Goal: Information Seeking & Learning: Learn about a topic

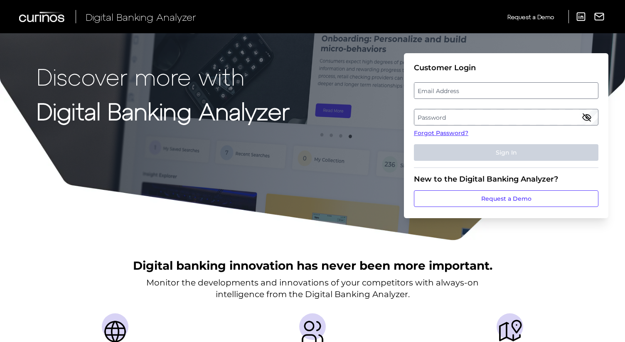
click at [460, 92] on label "Email Address" at bounding box center [505, 90] width 183 height 15
click at [460, 92] on input "email" at bounding box center [506, 90] width 184 height 17
click at [450, 94] on input "Email Address" at bounding box center [506, 90] width 184 height 17
type input "[PERSON_NAME][EMAIL_ADDRESS][PERSON_NAME][DOMAIN_NAME]"
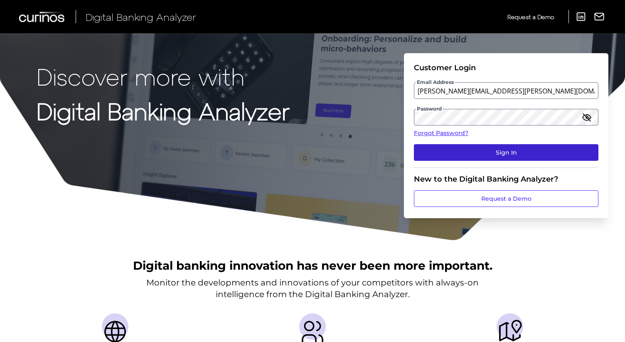
click at [480, 151] on button "Sign In" at bounding box center [506, 152] width 184 height 17
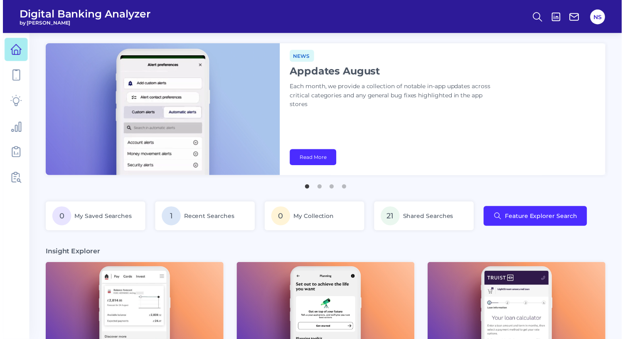
scroll to position [0, 119]
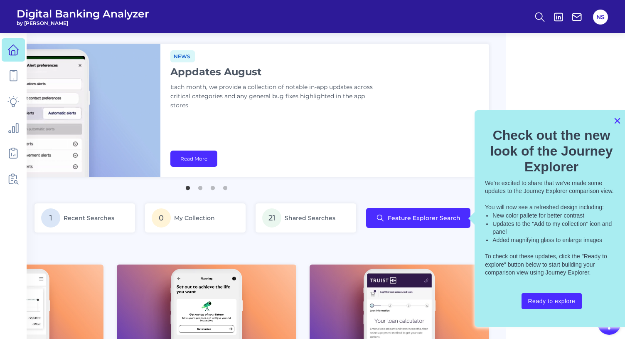
click at [616, 120] on button "×" at bounding box center [617, 120] width 8 height 13
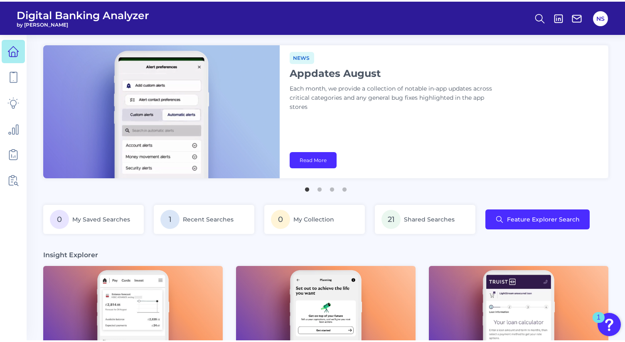
scroll to position [0, 0]
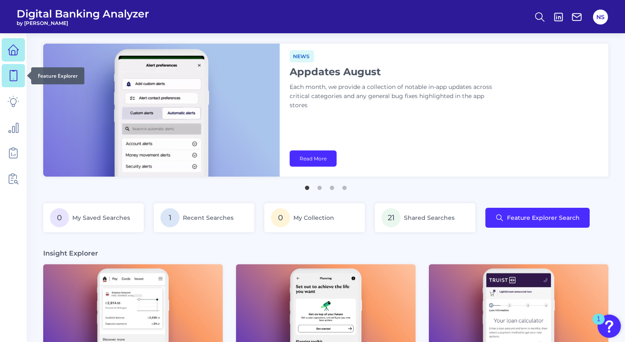
click at [15, 80] on icon at bounding box center [13, 76] width 12 height 12
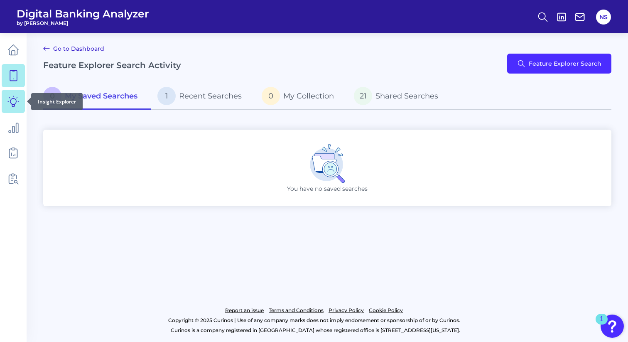
click at [12, 101] on icon at bounding box center [13, 102] width 12 height 12
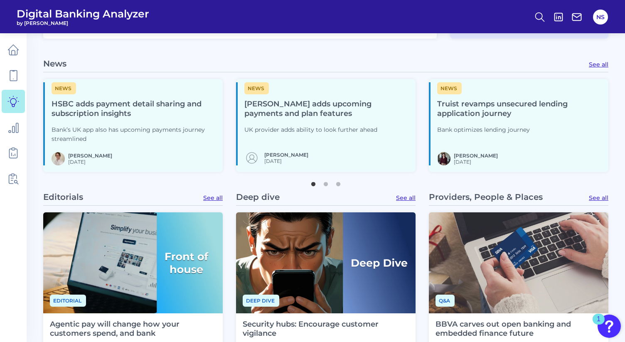
scroll to position [347, 0]
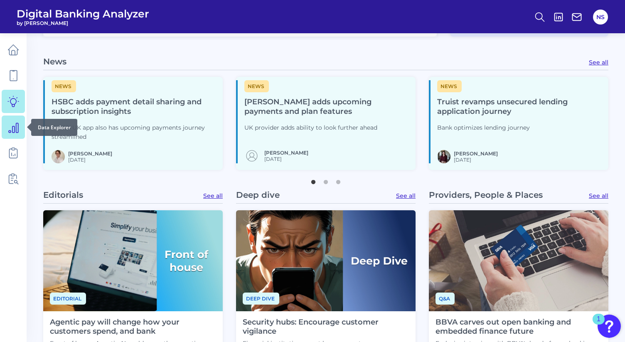
click at [20, 125] on link at bounding box center [13, 127] width 23 height 23
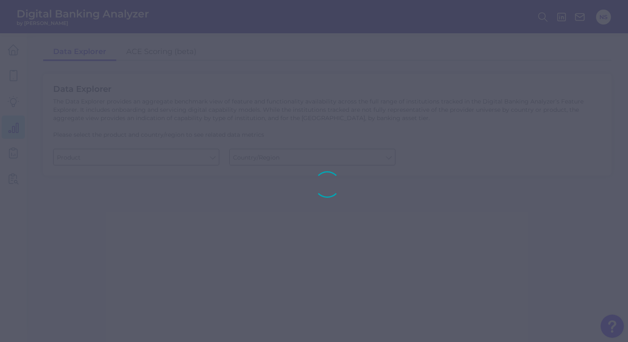
type input "Checking / Current Account"
type input "[GEOGRAPHIC_DATA]"
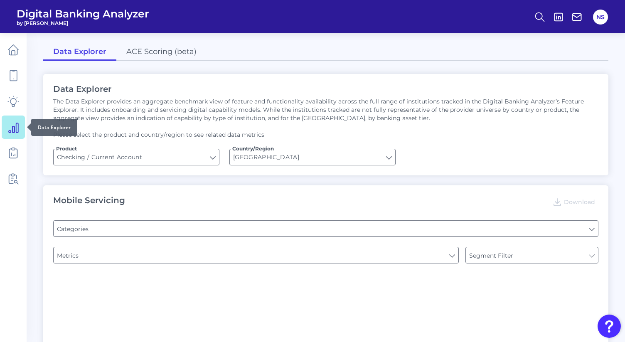
type input "Pre-login Features"
type input "Type of Institution"
type input "Channel"
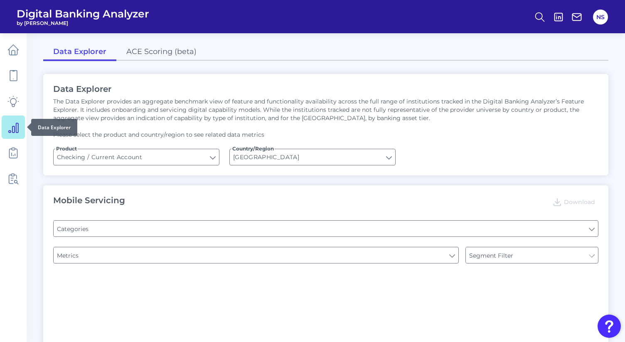
type input "Online Banking Registration"
type input "Upon opening the app are users immediately prompted to use Touch/Face ID to log…"
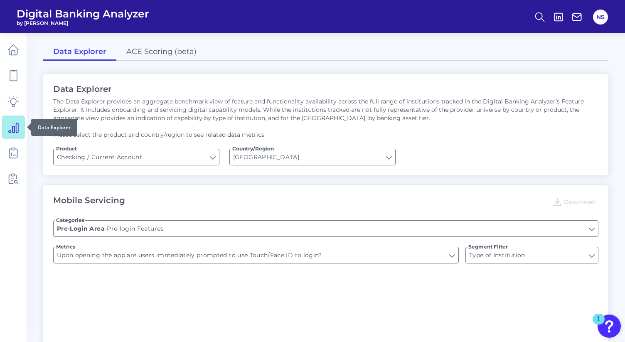
type input "END-TO-END JOURNEY: Can you apply for the PRODUCT as a new to brand customer on…"
type input "Can you register for online banking?"
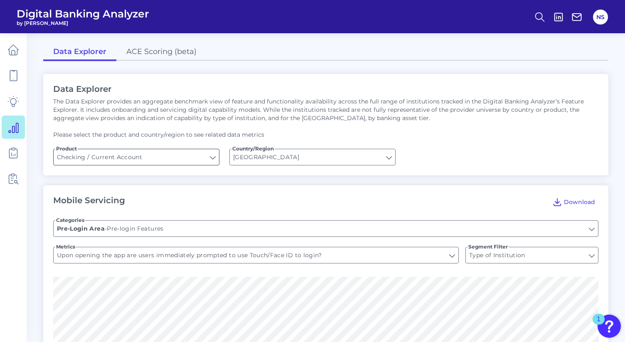
click at [211, 157] on input "Checking / Current Account" at bounding box center [136, 157] width 165 height 16
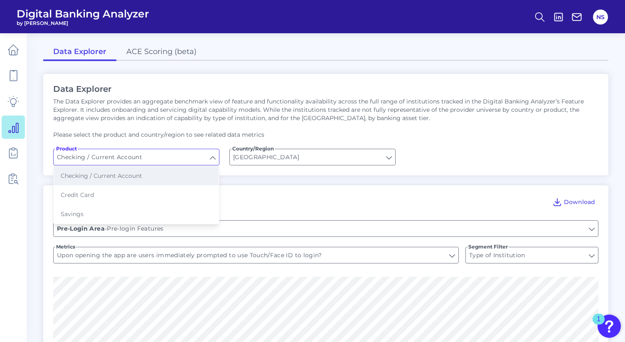
click at [187, 175] on button "Checking / Current Account" at bounding box center [136, 175] width 165 height 19
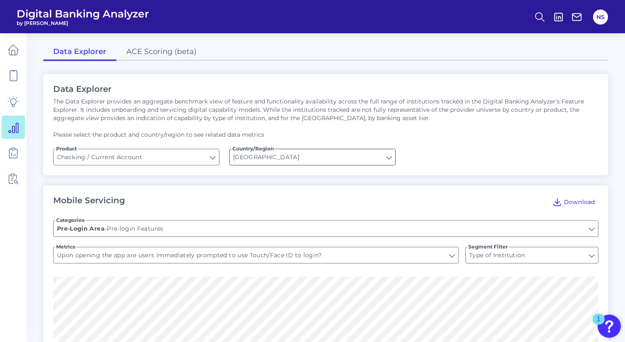
click at [270, 160] on input "[GEOGRAPHIC_DATA]" at bounding box center [312, 157] width 165 height 16
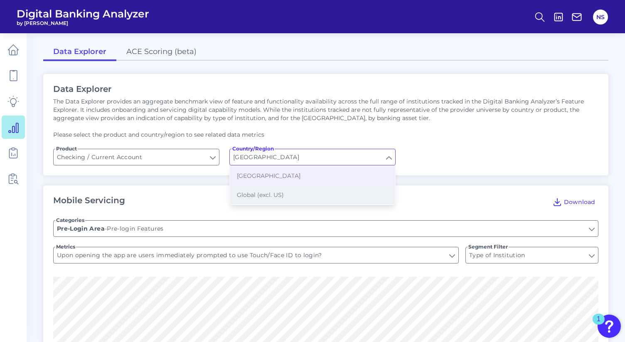
click at [270, 191] on span "Global (excl. US)" at bounding box center [260, 194] width 47 height 7
type input "Global (excl. US)"
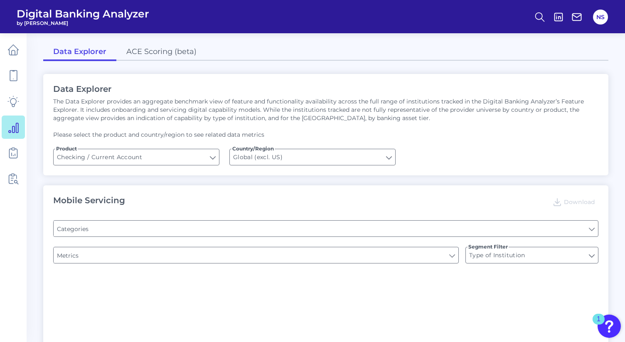
type input "Pre-login Features"
type input "Channel"
type input "Online Banking Registration"
type input "Upon opening the app are users immediately prompted to use Touch/Face ID to log…"
type input "Can you register for online banking?"
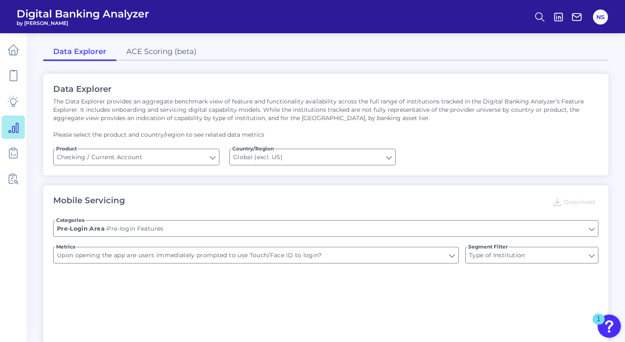
type input "END-TO-END JOURNEY: Can you apply for the PRODUCT as a new to brand customer on…"
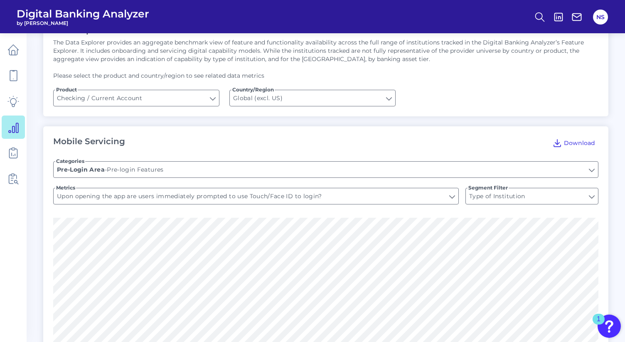
scroll to position [60, 0]
click at [426, 172] on input "Pre-login Features" at bounding box center [326, 168] width 544 height 16
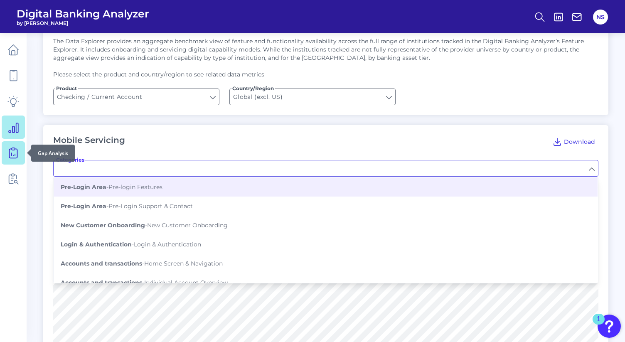
click at [18, 157] on icon at bounding box center [13, 153] width 12 height 12
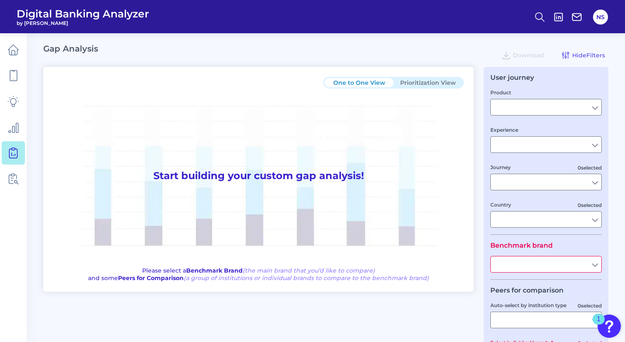
type input "Checking / Current Account"
type input "Mobile Servicing"
type input "Pre-Login Area, New Customer Onboarding, Login & Authentication, Accounts and t…"
type input "[GEOGRAPHIC_DATA]"
type input "Nationwide Building Society"
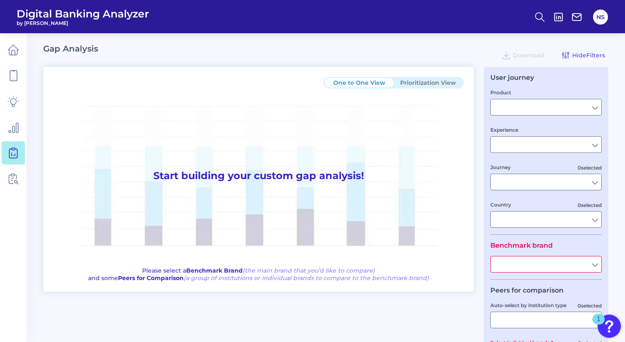
type input "All Select individual brands"
type input "All Journeys"
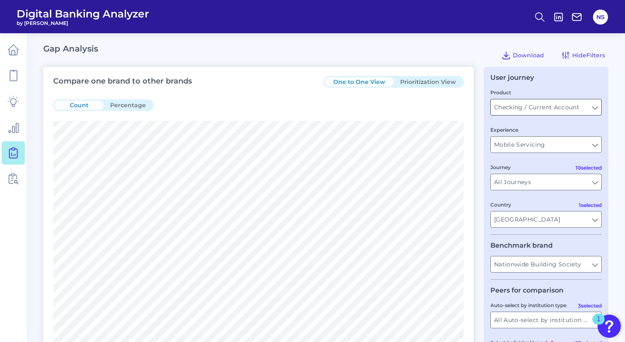
click at [539, 108] on input "Checking / Current Account" at bounding box center [546, 107] width 111 height 16
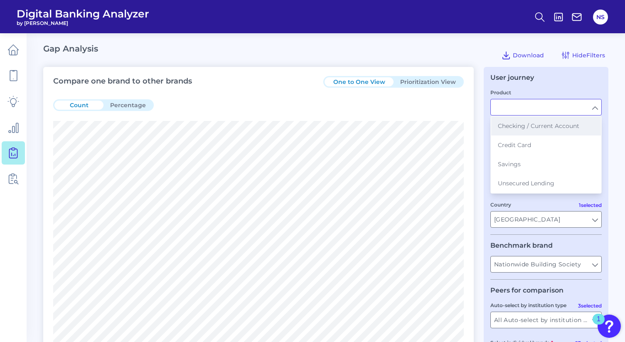
click at [538, 128] on span "Checking / Current Account" at bounding box center [538, 125] width 81 height 7
type input "Checking / Current Account"
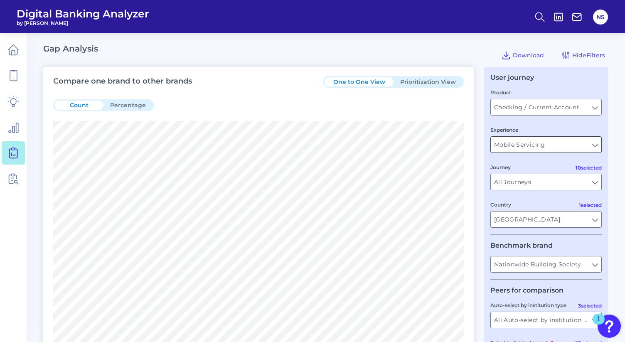
click at [541, 145] on input "Mobile Servicing" at bounding box center [546, 145] width 111 height 16
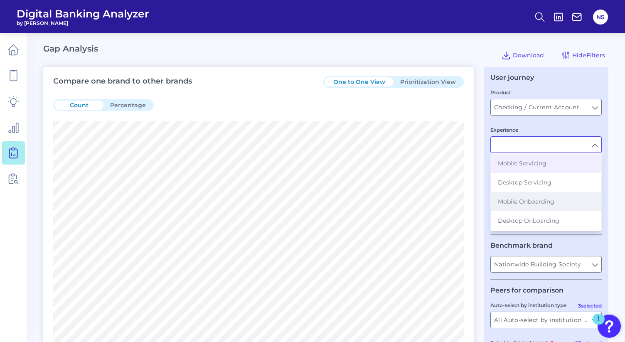
click at [536, 199] on span "Mobile Onboarding" at bounding box center [526, 201] width 57 height 7
type input "Mobile Onboarding"
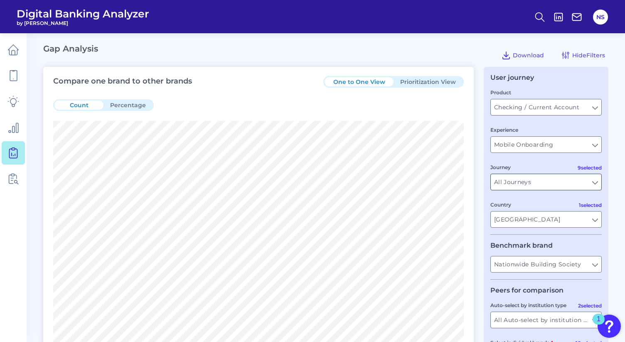
click at [542, 186] on input "All Journeys" at bounding box center [546, 182] width 111 height 16
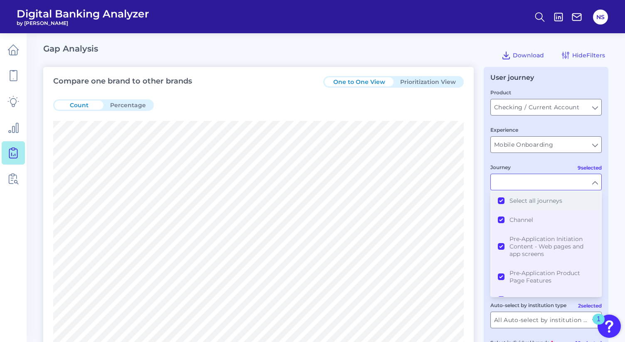
click at [537, 202] on span "Select all journeys" at bounding box center [535, 200] width 53 height 7
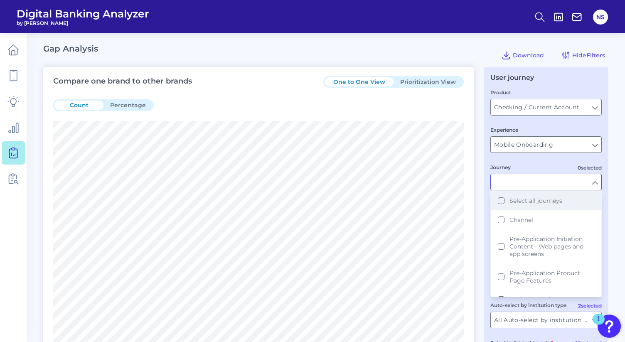
click at [502, 200] on button "Select all journeys" at bounding box center [546, 200] width 110 height 19
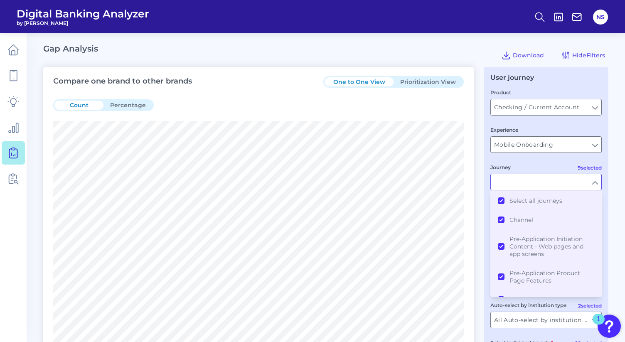
click at [542, 165] on div "Journey" at bounding box center [545, 176] width 111 height 27
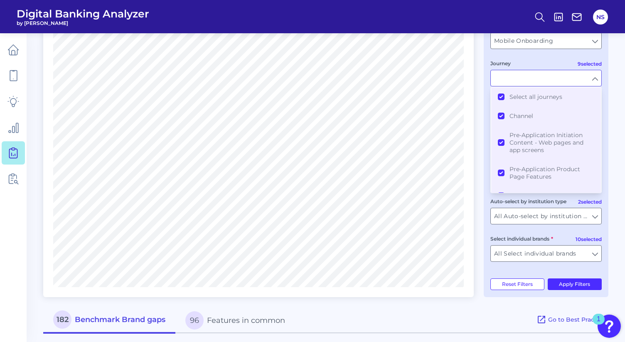
scroll to position [113, 0]
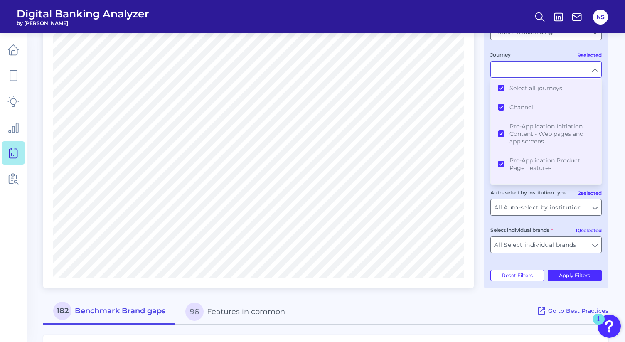
click at [559, 225] on fieldset "Peers for comparison 2 selected Auto-select by institution type All Auto-select…" at bounding box center [545, 217] width 111 height 86
type input "All Journeys"
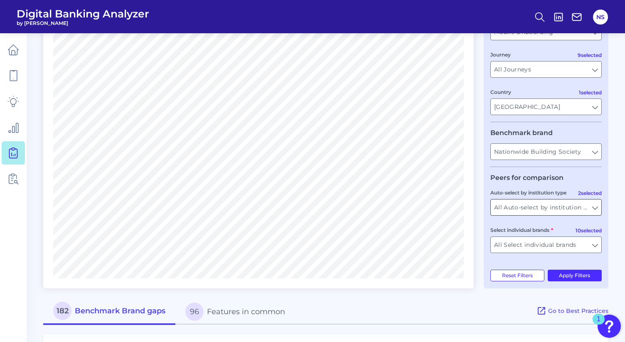
click at [558, 208] on input "All Auto-select by institution types" at bounding box center [546, 207] width 111 height 16
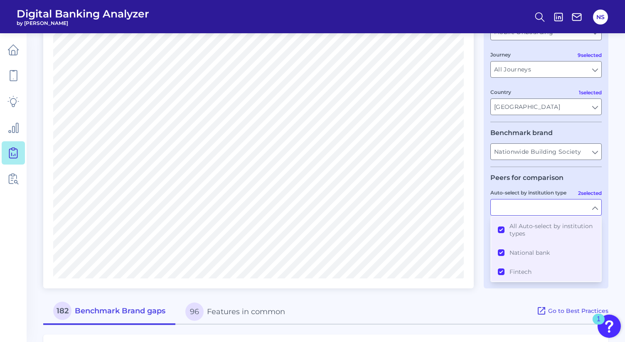
click at [558, 208] on input "Auto-select by institution type" at bounding box center [546, 207] width 111 height 16
type input "All Auto-select by institution types"
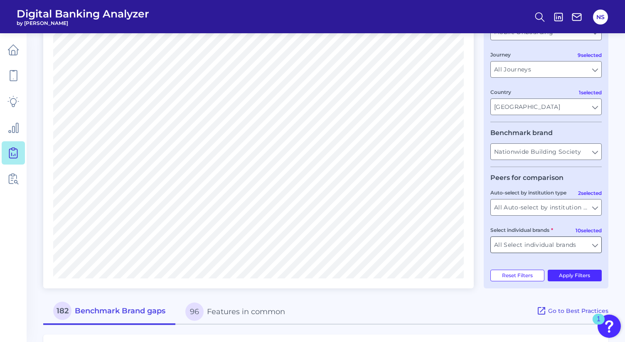
click at [562, 248] on input "All Select individual brands" at bounding box center [546, 245] width 111 height 16
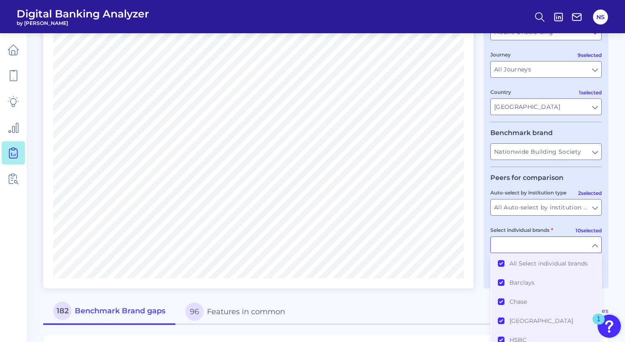
click at [562, 248] on input "Select individual brands" at bounding box center [546, 245] width 111 height 16
type input "All Select individual brands"
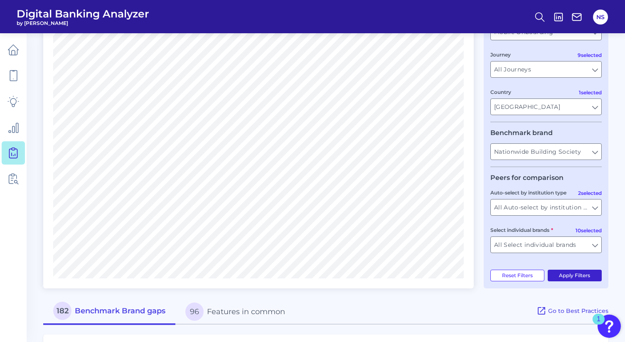
click at [570, 280] on button "Apply Filters" at bounding box center [575, 276] width 54 height 12
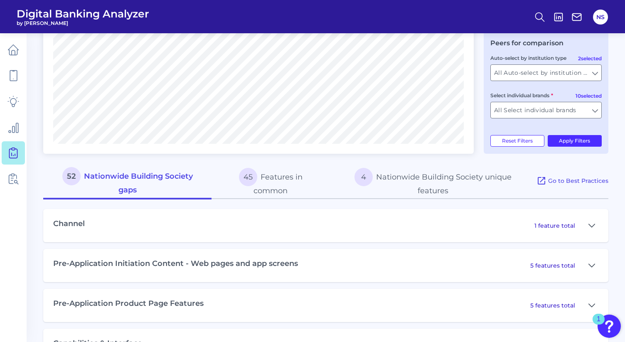
scroll to position [248, 0]
click at [591, 226] on icon at bounding box center [592, 225] width 6 height 3
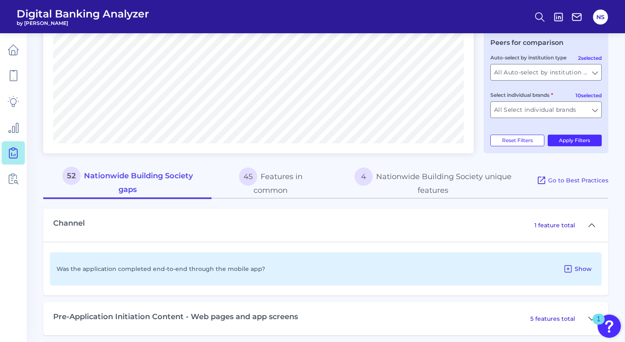
click at [571, 272] on icon at bounding box center [568, 269] width 10 height 10
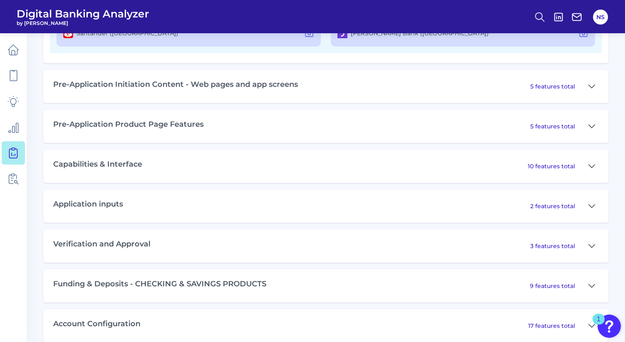
scroll to position [570, 0]
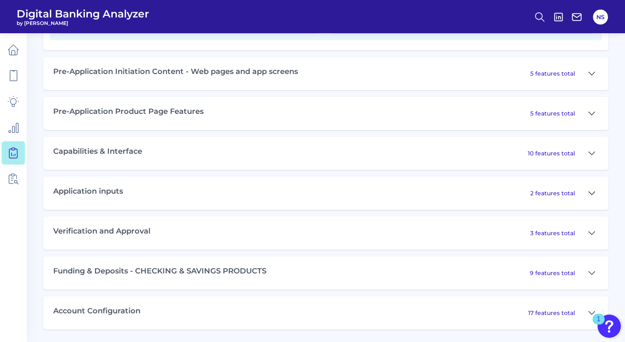
click at [590, 194] on icon at bounding box center [591, 193] width 7 height 10
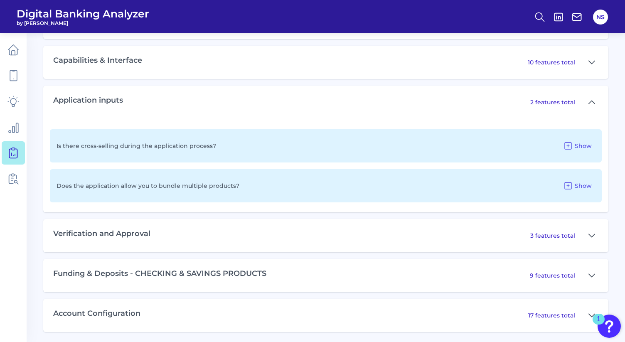
scroll to position [664, 0]
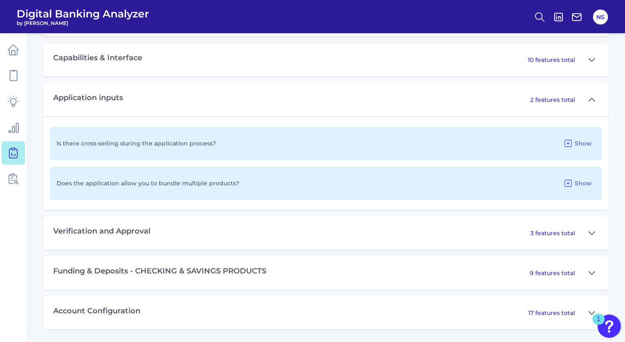
click at [569, 236] on p "3 features total" at bounding box center [552, 232] width 45 height 7
click at [590, 232] on icon at bounding box center [591, 233] width 7 height 10
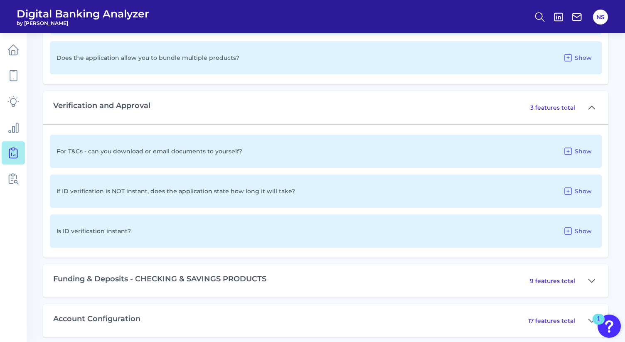
scroll to position [797, 0]
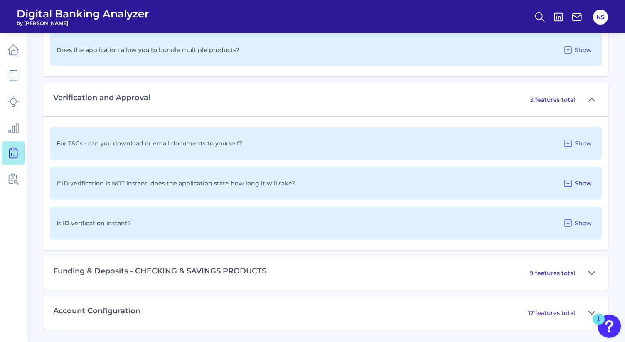
click at [581, 184] on span "Show" at bounding box center [583, 182] width 17 height 7
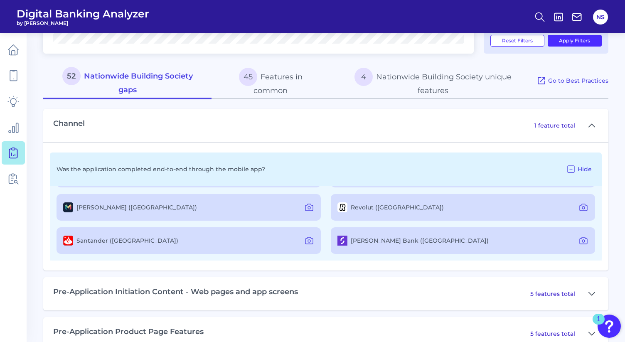
scroll to position [315, 0]
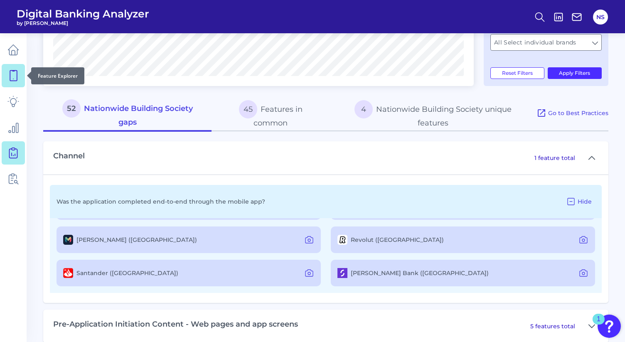
click at [16, 75] on icon at bounding box center [13, 76] width 12 height 12
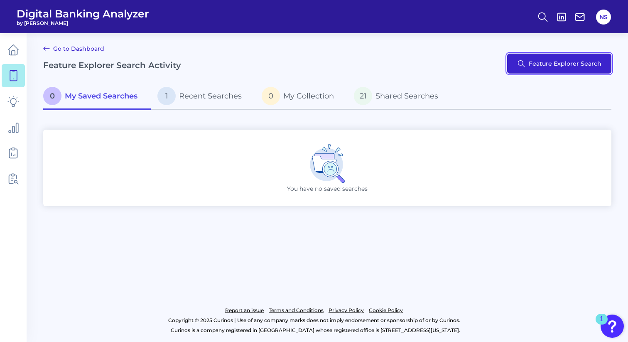
click at [534, 66] on button "Feature Explorer Search" at bounding box center [559, 64] width 104 height 20
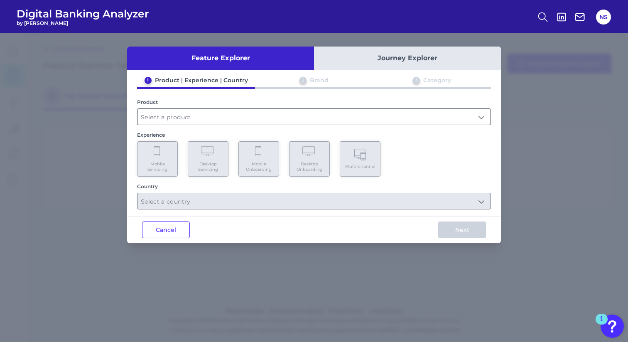
click at [482, 116] on input "text" at bounding box center [314, 117] width 353 height 16
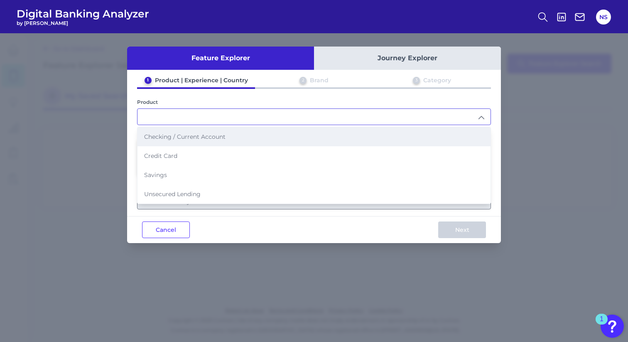
click at [342, 133] on li "Checking / Current Account" at bounding box center [314, 136] width 353 height 19
type input "Checking / Current Account"
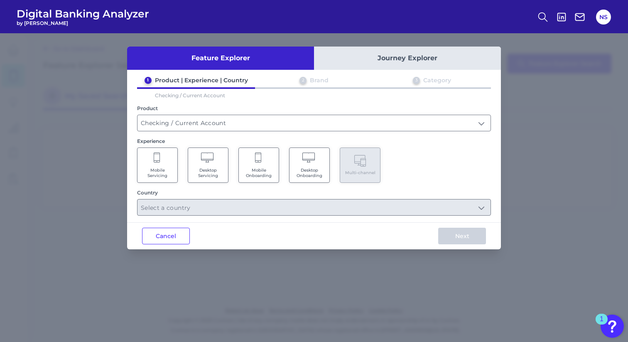
click at [262, 162] on icon at bounding box center [258, 158] width 7 height 12
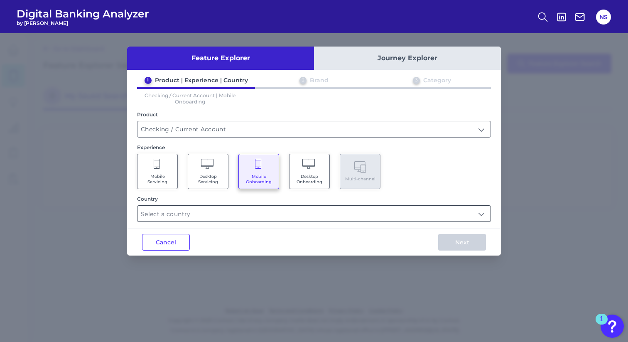
click at [385, 214] on input "text" at bounding box center [314, 214] width 353 height 16
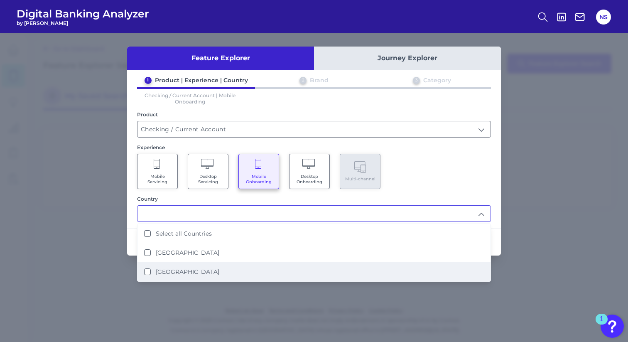
click at [209, 267] on li "[GEOGRAPHIC_DATA]" at bounding box center [314, 271] width 353 height 19
type input "[GEOGRAPHIC_DATA]"
click at [440, 170] on div "Mobile Servicing Desktop Servicing Mobile Onboarding Desktop Onboarding Multi-c…" at bounding box center [314, 171] width 354 height 35
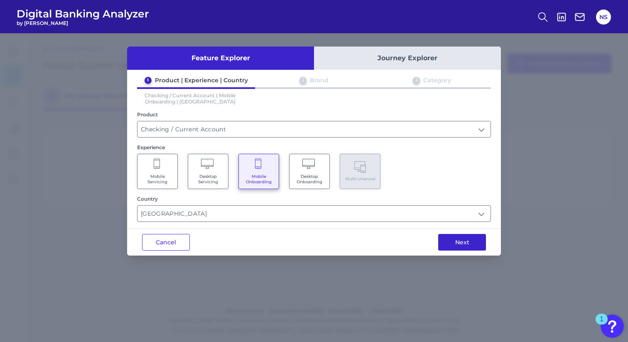
click at [461, 247] on button "Next" at bounding box center [462, 242] width 48 height 17
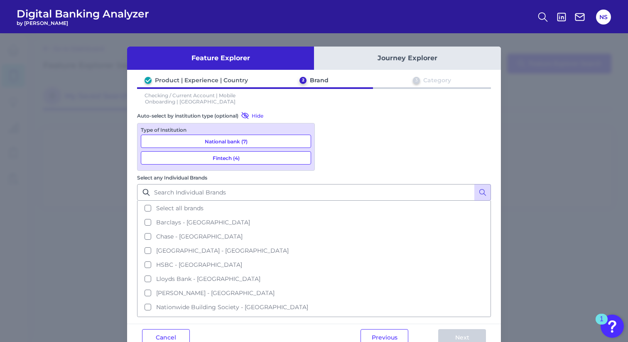
click at [276, 141] on button "National bank (7)" at bounding box center [226, 141] width 170 height 13
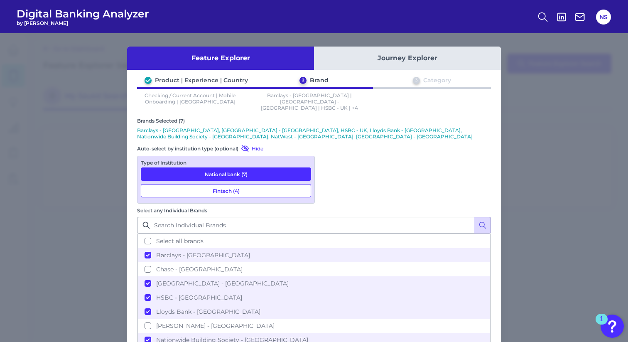
click at [274, 184] on button "Fintech (4)" at bounding box center [226, 190] width 170 height 13
